Goal: Go to known website: Access a specific website the user already knows

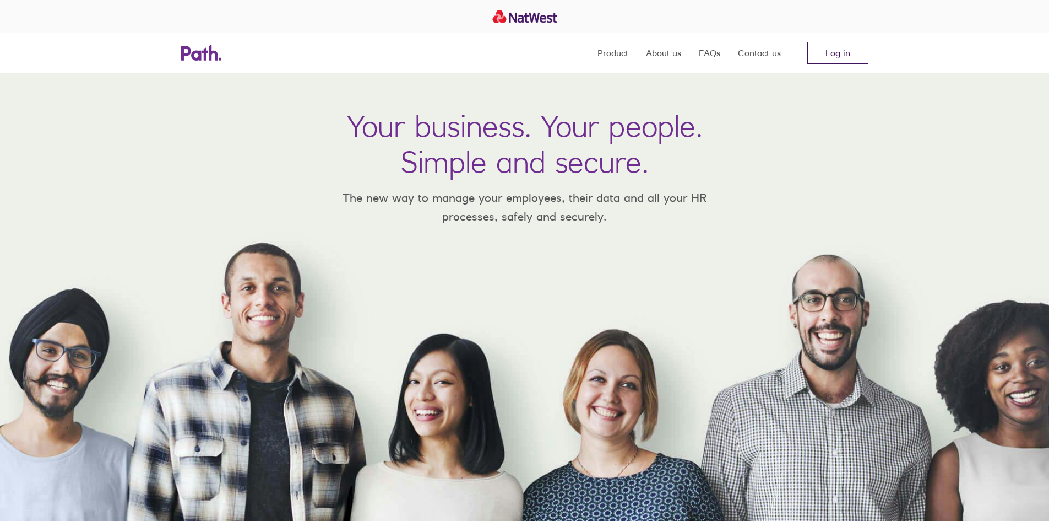
click at [841, 50] on link "Log in" at bounding box center [838, 53] width 61 height 22
